Goal: Transaction & Acquisition: Purchase product/service

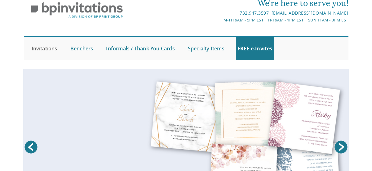
scroll to position [27, 0]
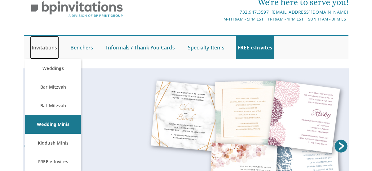
click at [51, 48] on link "Invitations" at bounding box center [44, 47] width 29 height 23
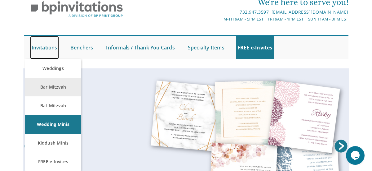
scroll to position [0, 0]
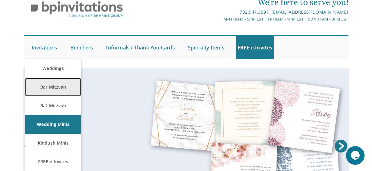
click at [55, 91] on link "Bar Mitzvah" at bounding box center [53, 87] width 56 height 19
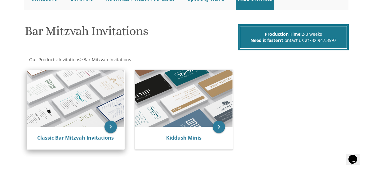
click at [85, 108] on img at bounding box center [75, 98] width 97 height 57
click at [74, 100] on img at bounding box center [75, 98] width 97 height 57
click at [111, 127] on icon "keyboard_arrow_right" at bounding box center [111, 126] width 12 height 12
click at [70, 139] on link "Classic Bar Mitzvah Invitations" at bounding box center [75, 137] width 77 height 7
click at [72, 136] on link "Classic Bar Mitzvah Invitations" at bounding box center [75, 137] width 77 height 7
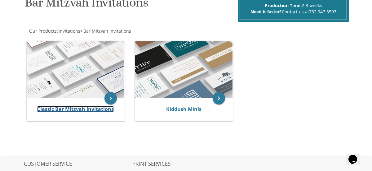
scroll to position [116, 0]
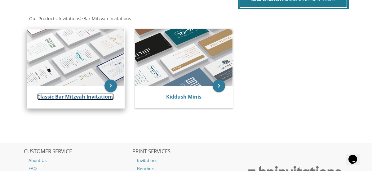
click at [74, 97] on link "Classic Bar Mitzvah Invitations" at bounding box center [75, 96] width 77 height 7
click at [75, 97] on link "Classic Bar Mitzvah Invitations" at bounding box center [75, 96] width 77 height 7
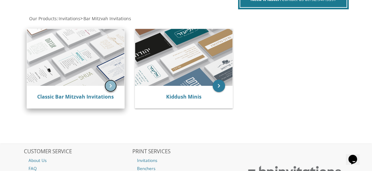
click at [111, 85] on icon "keyboard_arrow_right" at bounding box center [111, 85] width 12 height 12
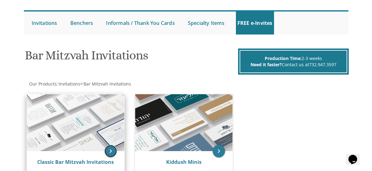
scroll to position [38, 0]
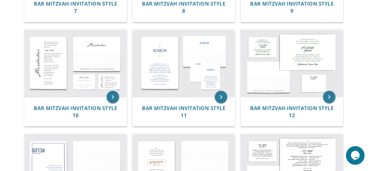
scroll to position [434, 0]
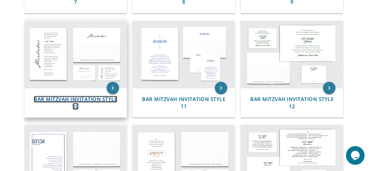
click at [57, 99] on span "Bar Mitzvah Invitation Style 10" at bounding box center [75, 103] width 83 height 14
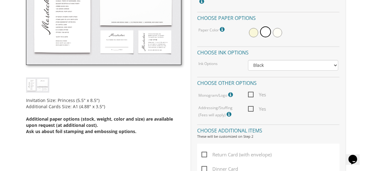
scroll to position [223, 0]
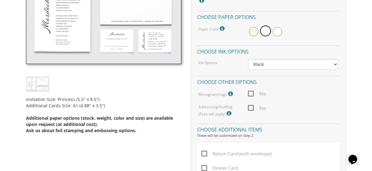
click at [231, 95] on icon at bounding box center [231, 94] width 6 height 6
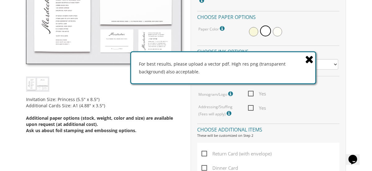
click at [307, 59] on icon at bounding box center [309, 59] width 9 height 11
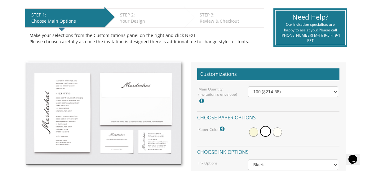
scroll to position [0, 0]
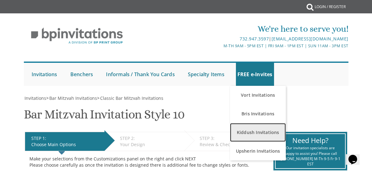
click at [253, 130] on link "Kiddush Invitations" at bounding box center [258, 132] width 56 height 19
click at [245, 129] on link "Kiddush Invitations" at bounding box center [258, 132] width 56 height 19
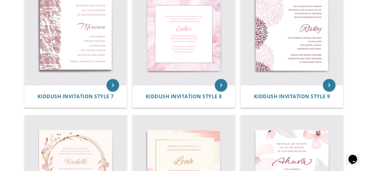
scroll to position [417, 0]
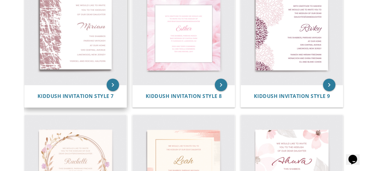
click at [106, 28] on img at bounding box center [76, 34] width 102 height 102
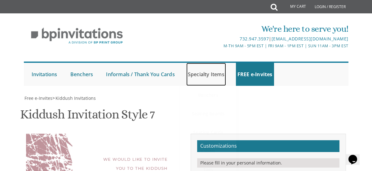
click at [203, 73] on link "Specialty Items" at bounding box center [206, 74] width 40 height 23
